Goal: Task Accomplishment & Management: Manage account settings

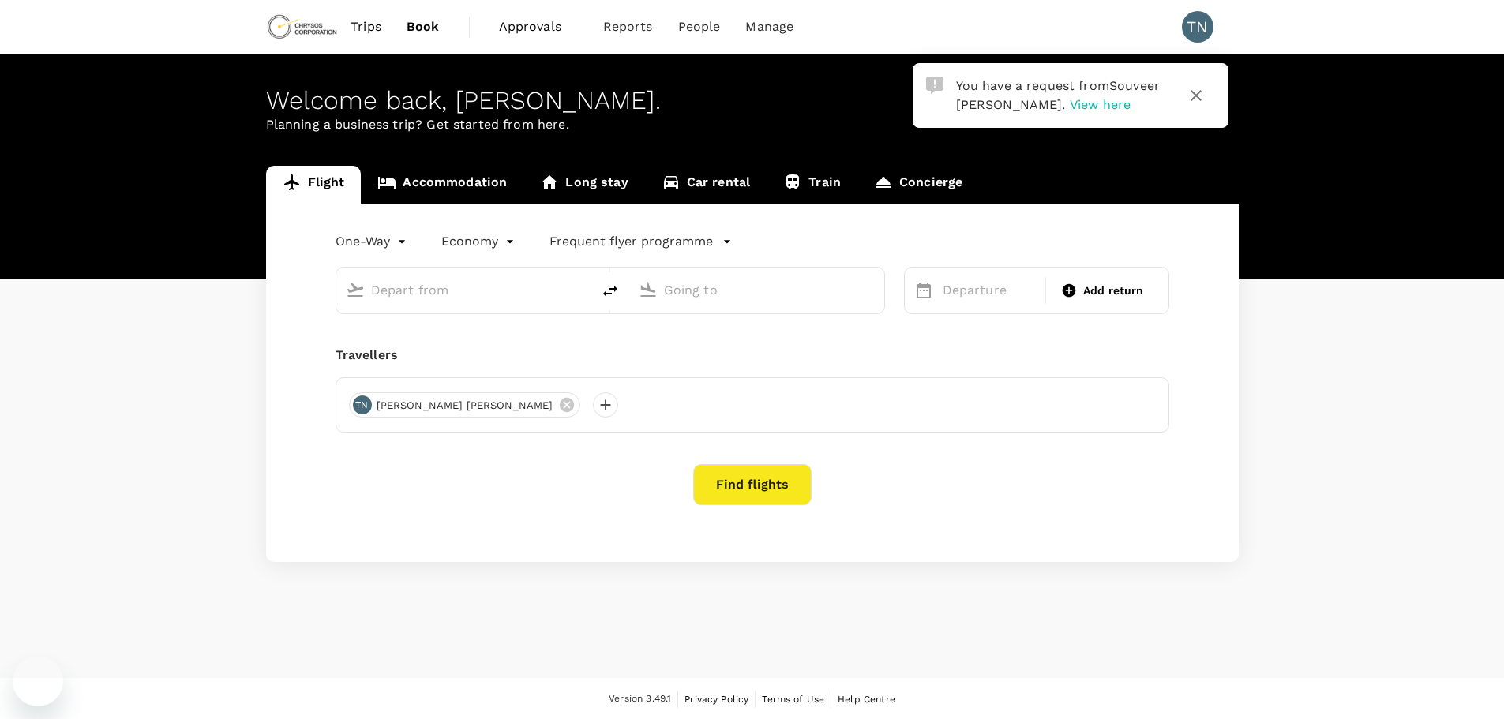
type input "Kalgoorlie, [GEOGRAPHIC_DATA] (any)"
type input "[GEOGRAPHIC_DATA] ([GEOGRAPHIC_DATA])"
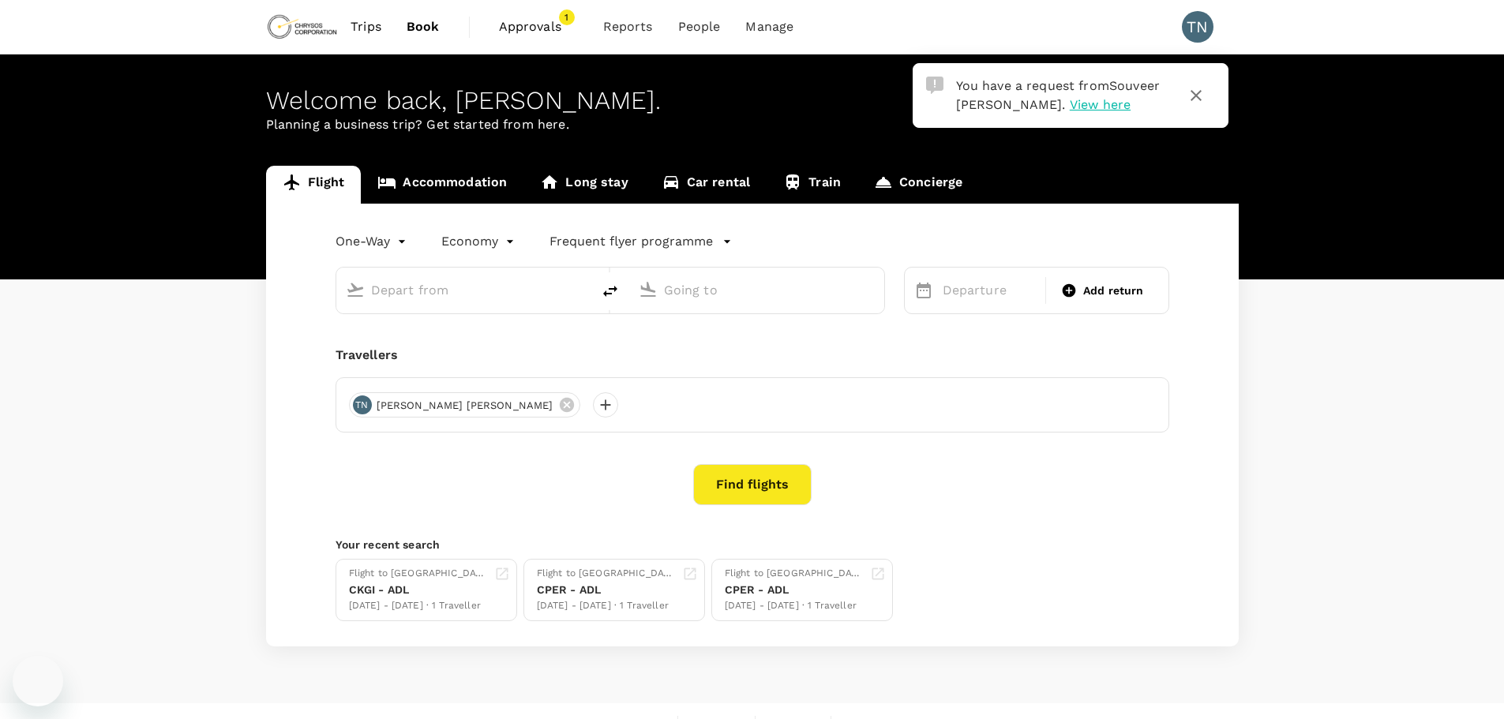
type input "Kalgoorlie, [GEOGRAPHIC_DATA] (any)"
type input "[GEOGRAPHIC_DATA] ([GEOGRAPHIC_DATA])"
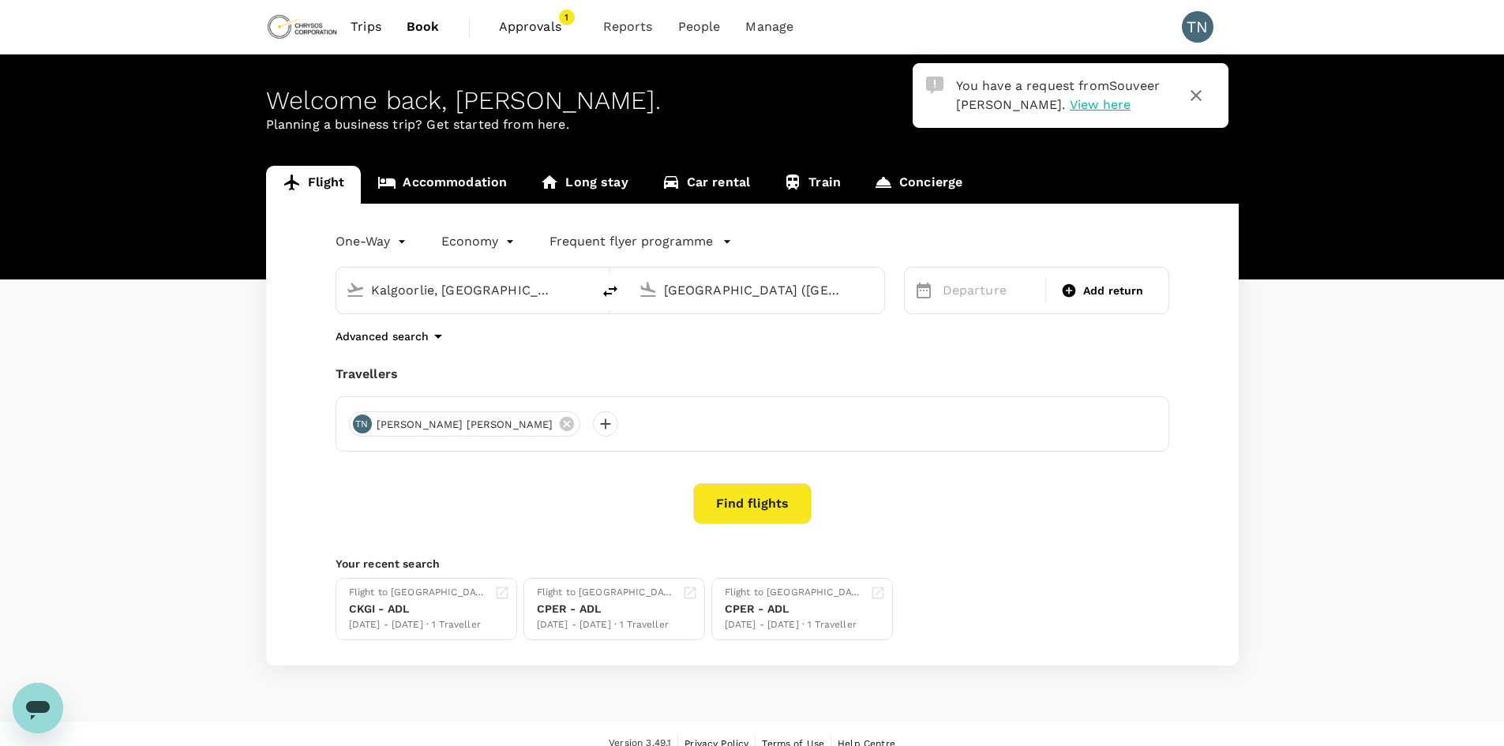
click at [529, 24] on span "Approvals" at bounding box center [538, 26] width 79 height 19
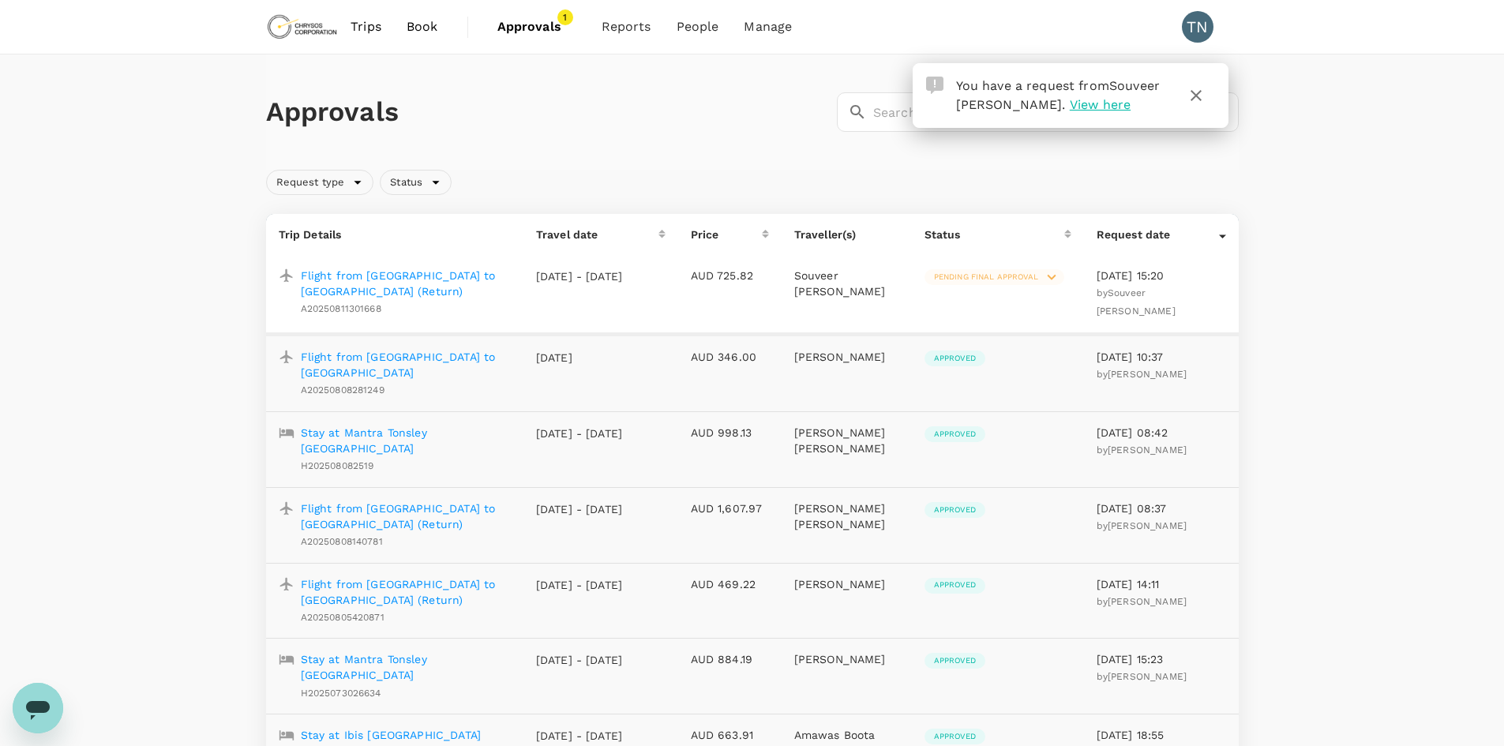
click at [437, 276] on p "Flight from [GEOGRAPHIC_DATA] to [GEOGRAPHIC_DATA] (Return)" at bounding box center [406, 284] width 210 height 32
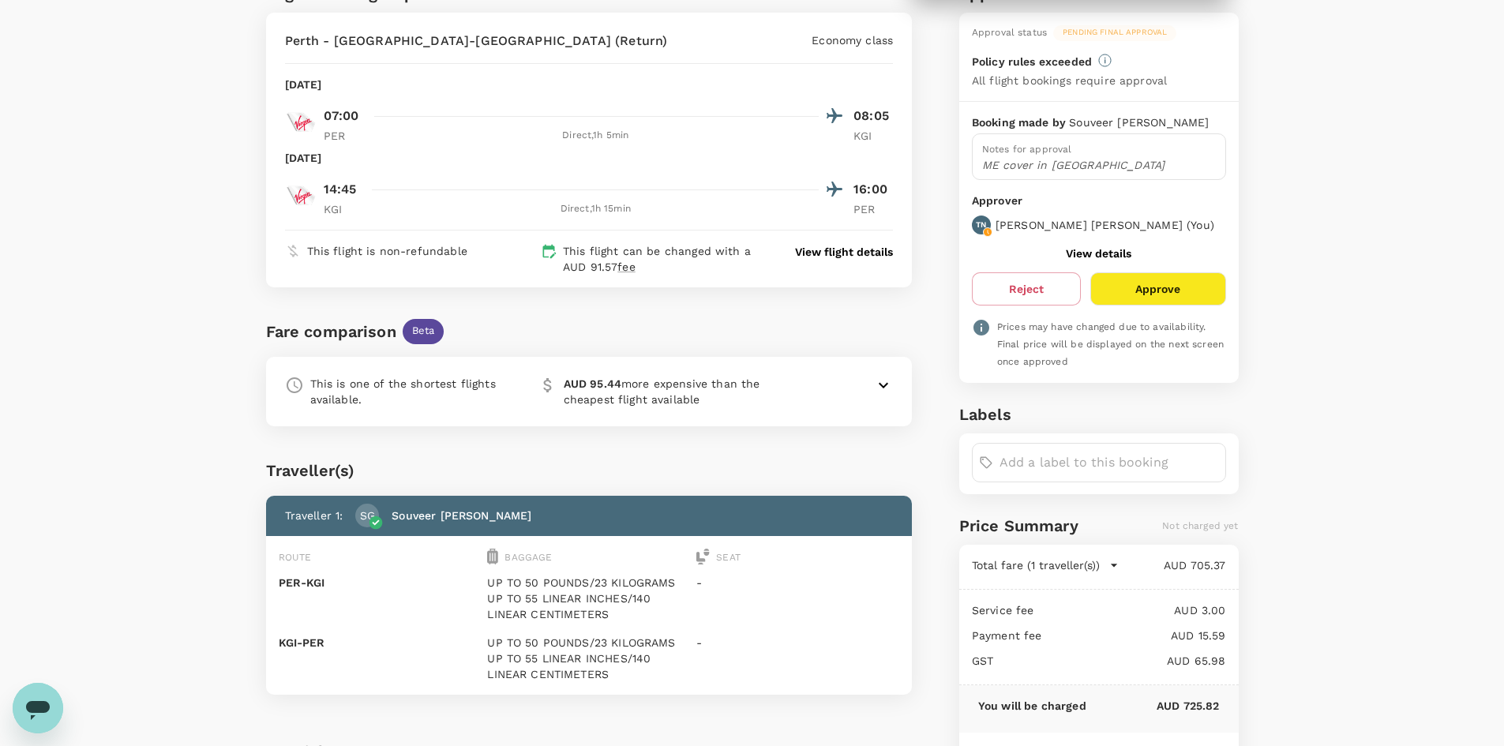
scroll to position [158, 0]
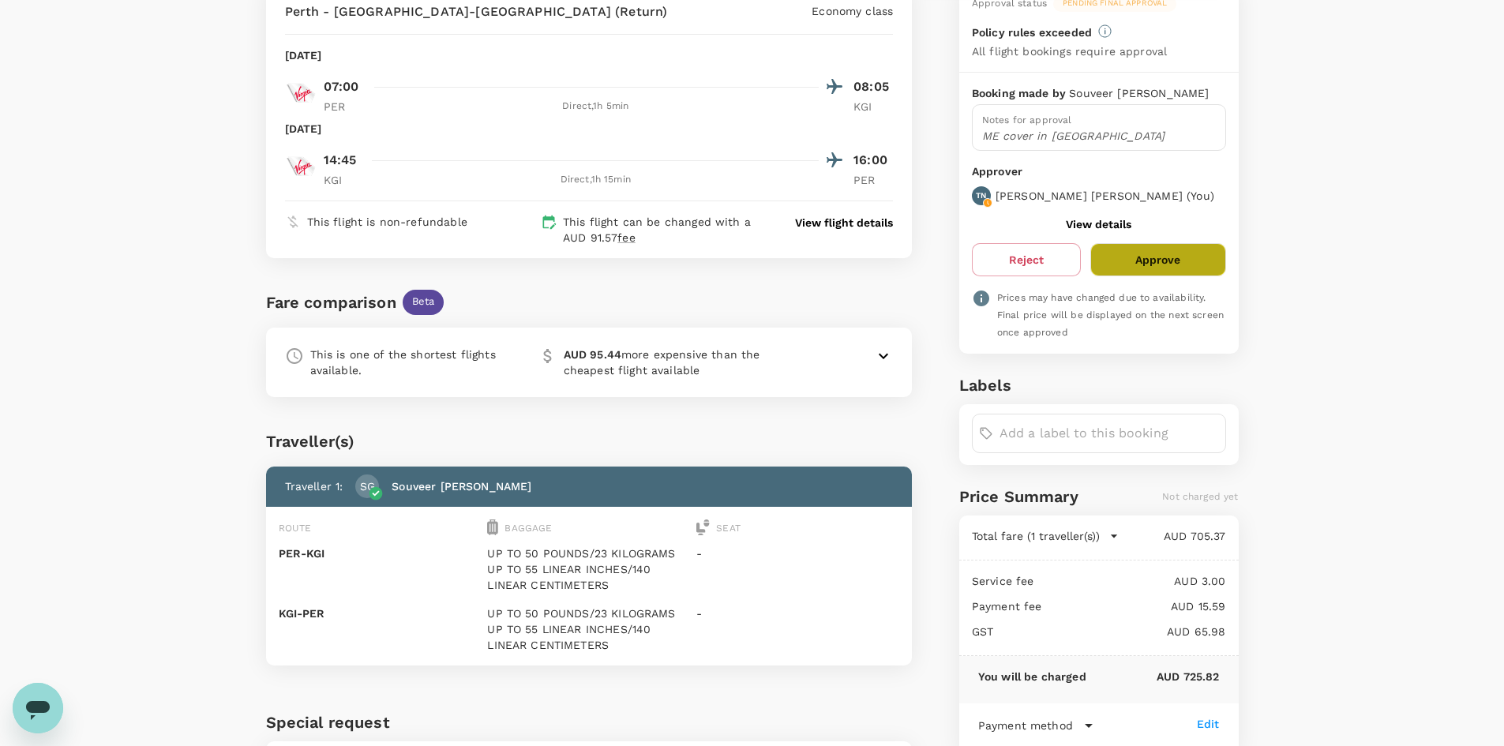
click at [1172, 254] on button "Approve" at bounding box center [1158, 259] width 135 height 33
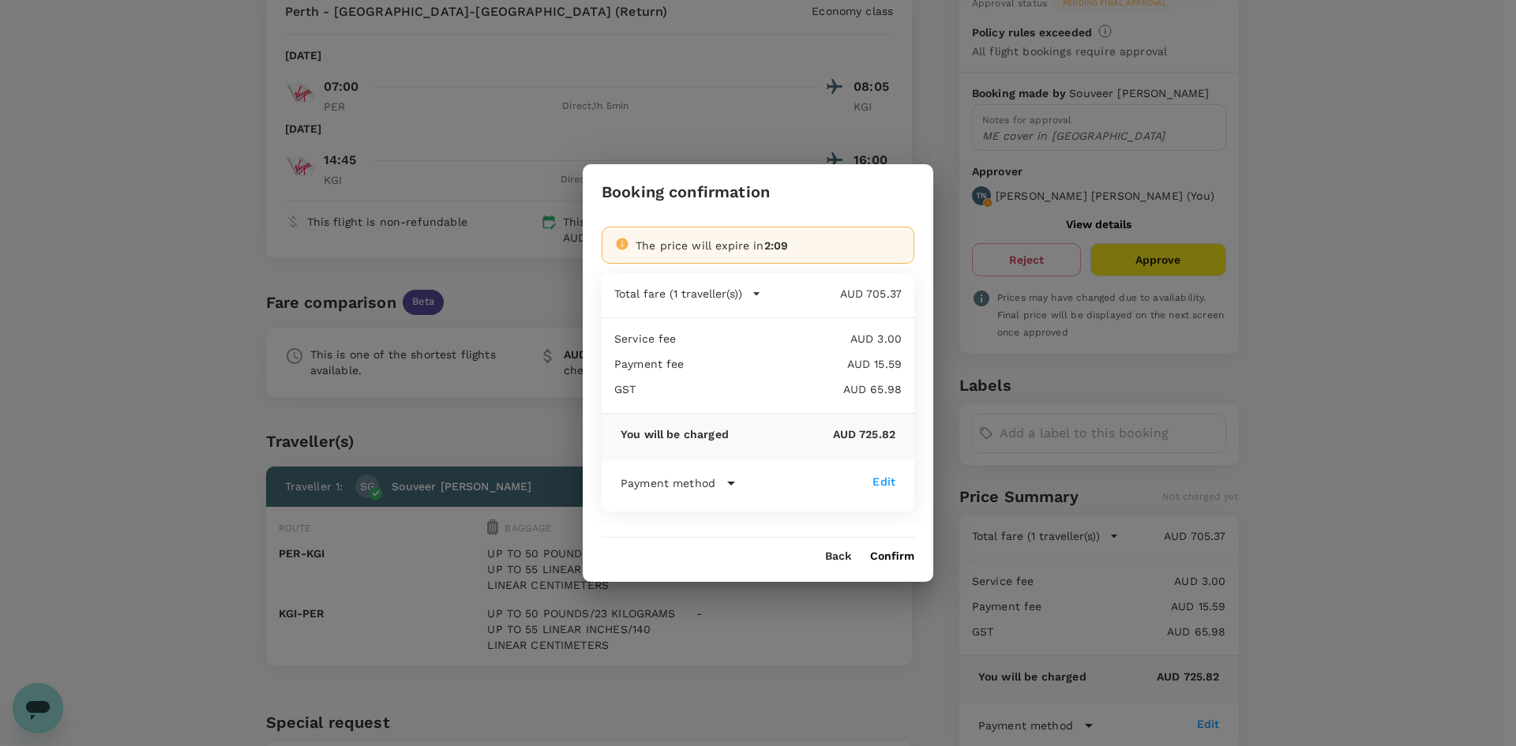
click at [902, 555] on button "Confirm" at bounding box center [892, 556] width 44 height 13
